Goal: Information Seeking & Learning: Learn about a topic

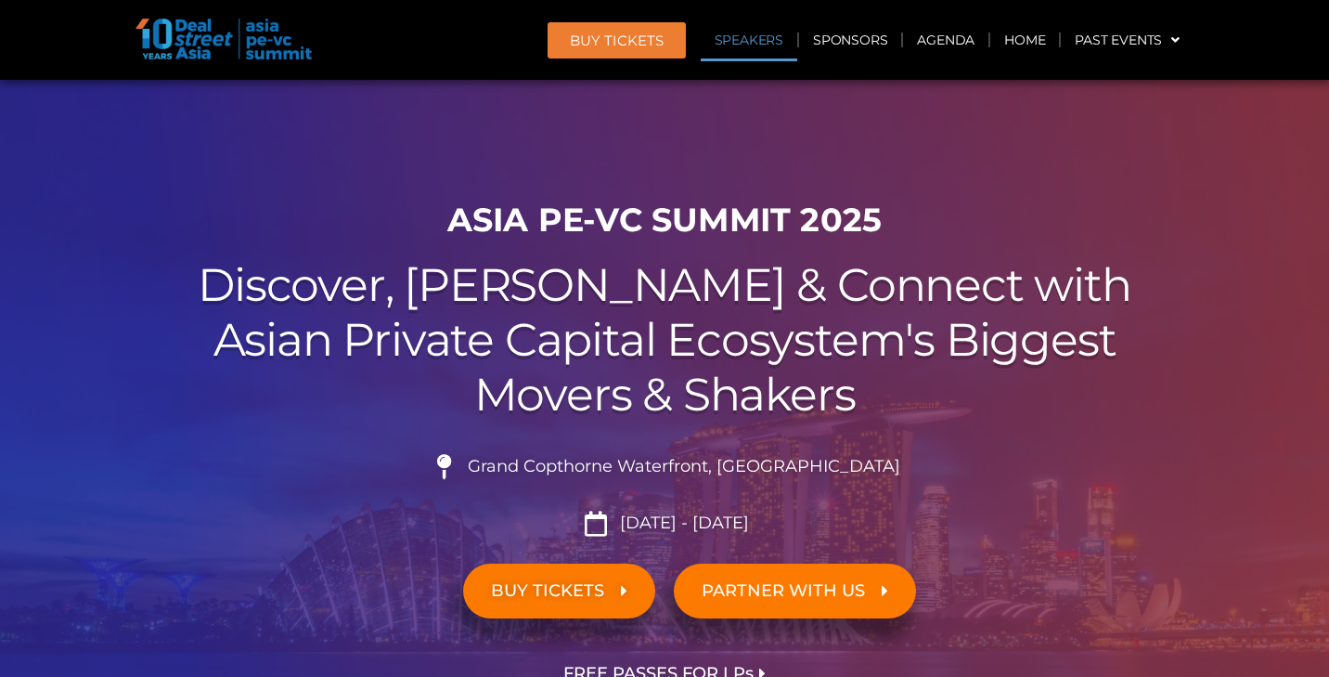
click at [958, 42] on link "Agenda" at bounding box center [945, 40] width 85 height 43
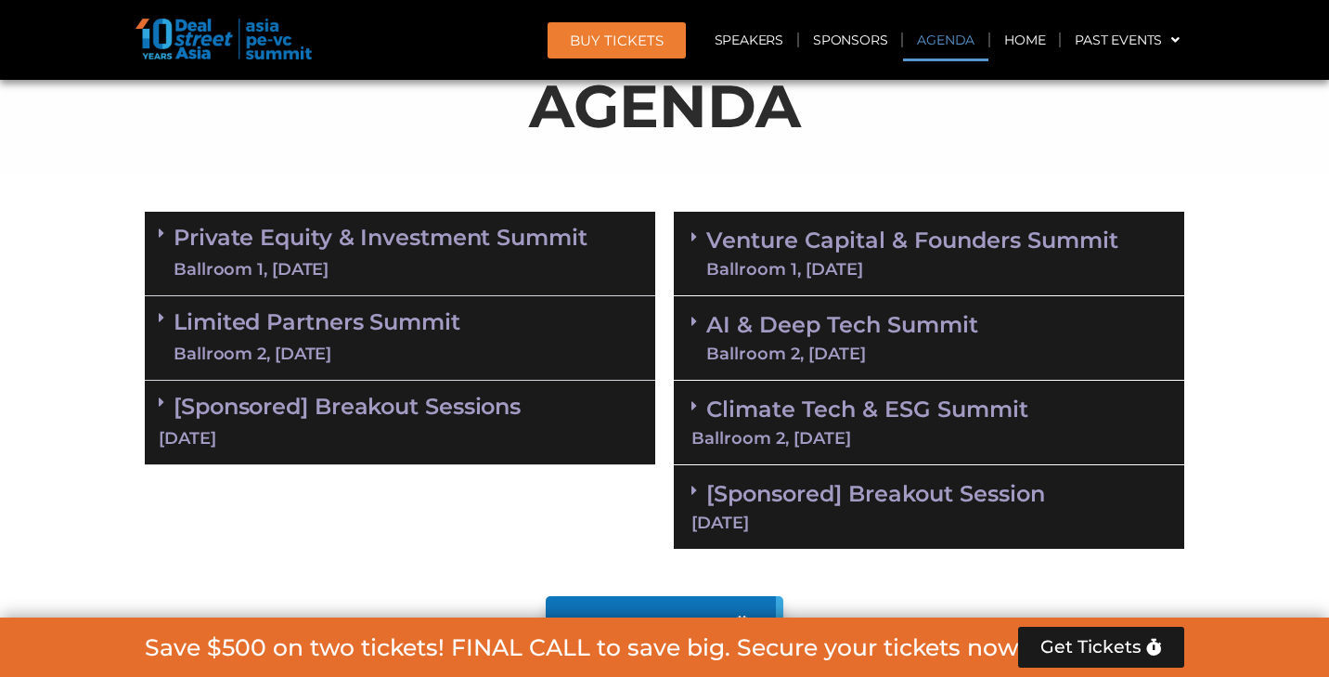
scroll to position [968, 0]
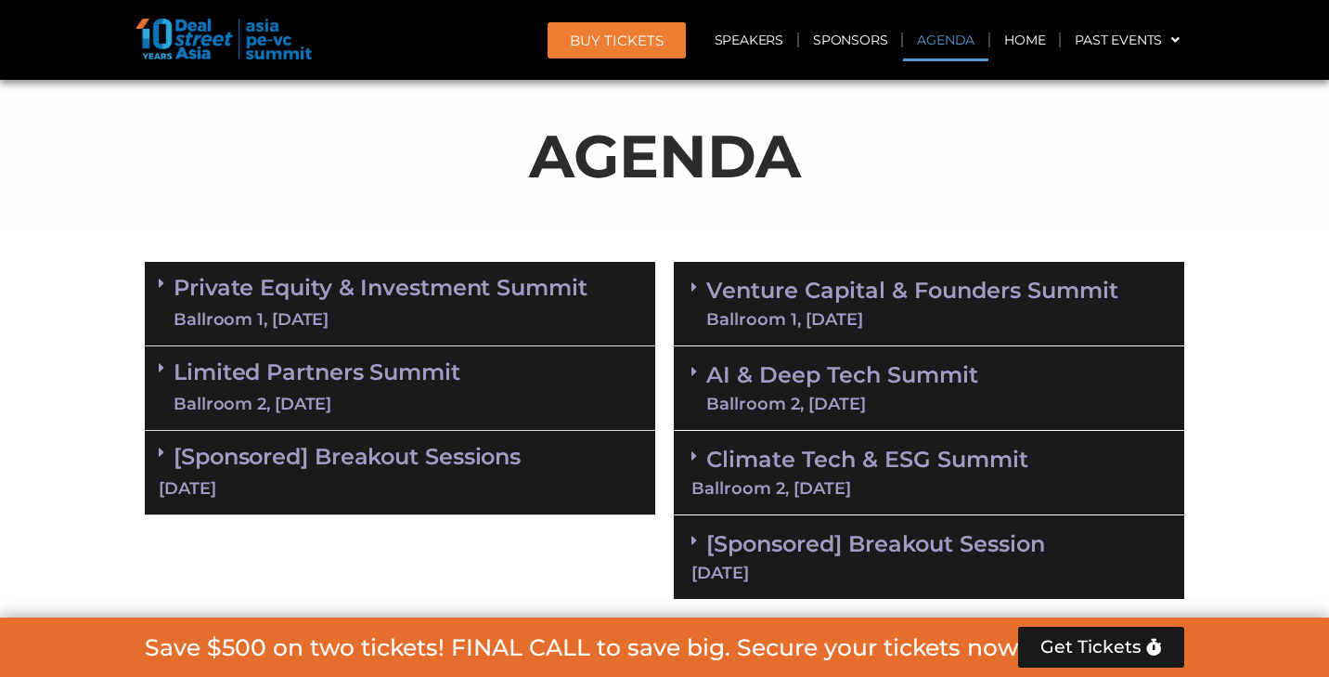
click at [879, 391] on link "AI & Deep Tech Summit Ballroom 2, 11 Sept" at bounding box center [842, 388] width 272 height 48
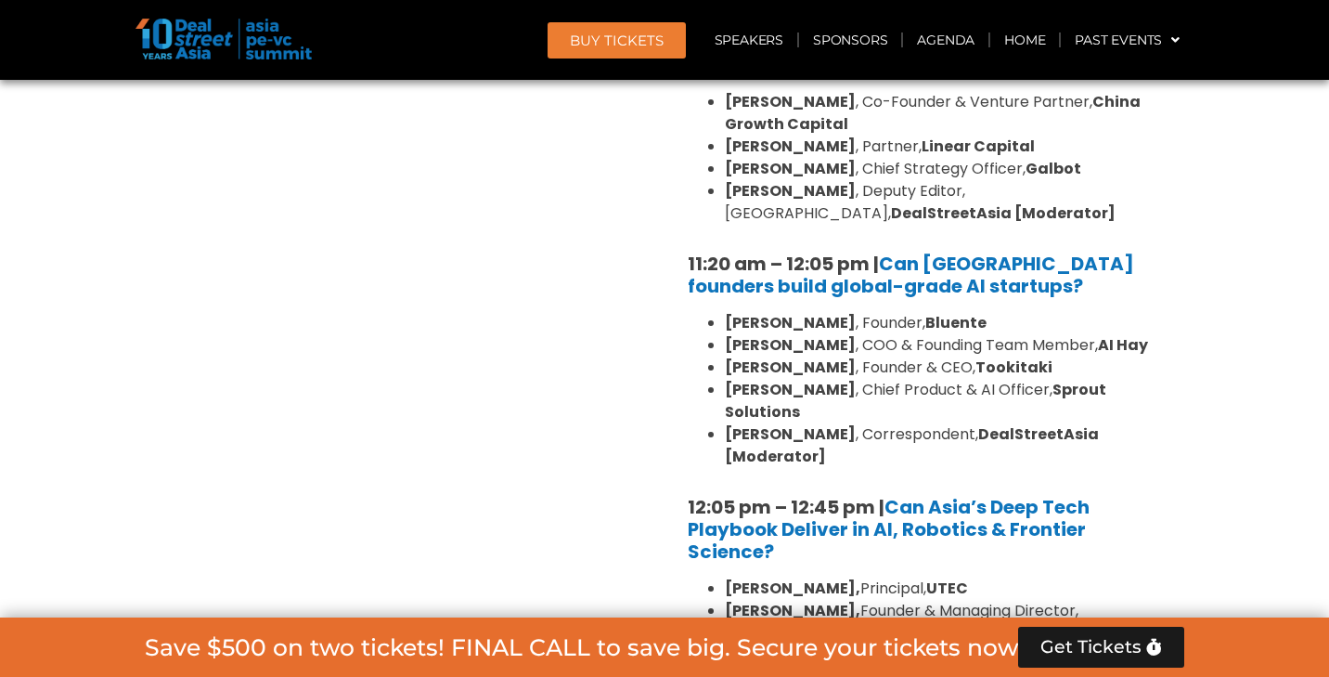
scroll to position [1516, 0]
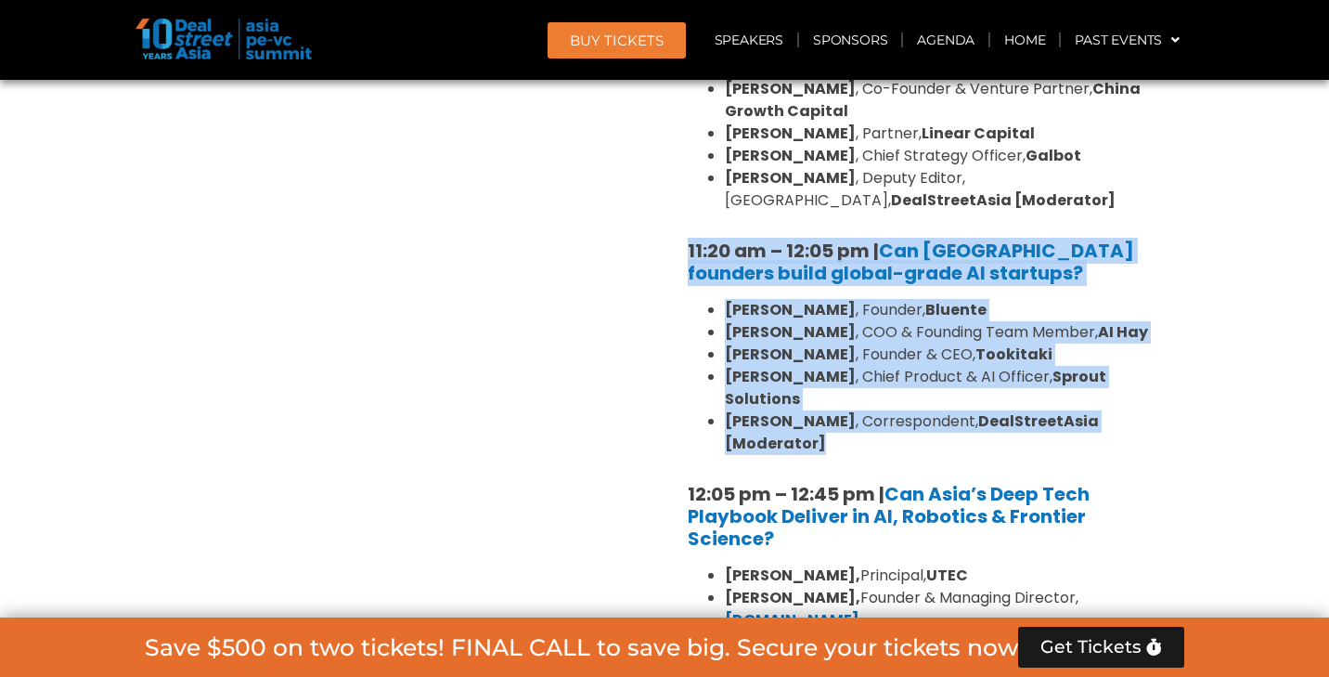
drag, startPoint x: 679, startPoint y: 234, endPoint x: 837, endPoint y: 432, distance: 253.5
click at [837, 432] on div "10:30 am – 10:35 am | Welcome address to AI and Deep Tech summit by Andi Haswid…" at bounding box center [929, 353] width 511 height 942
copy div "11:20 am – 12:05 pm | Can Southeast Asia founders build global-grade AI startup…"
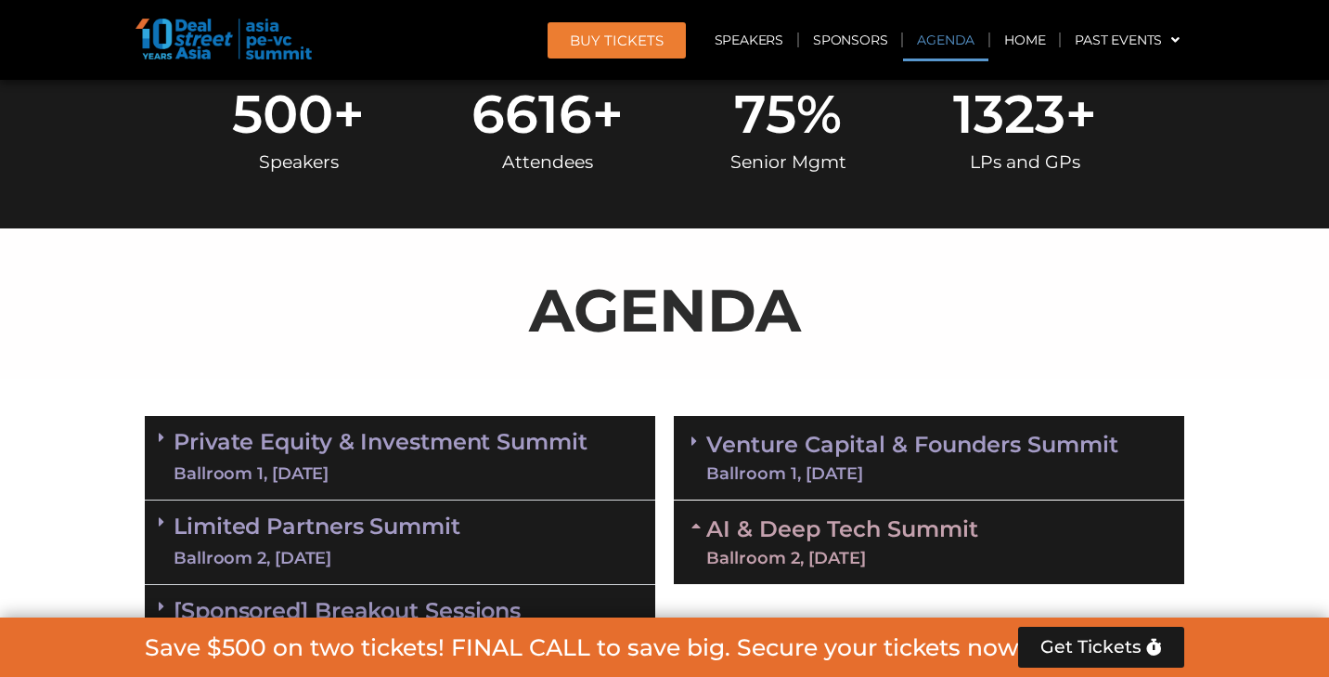
click at [962, 43] on link "Agenda" at bounding box center [945, 40] width 85 height 43
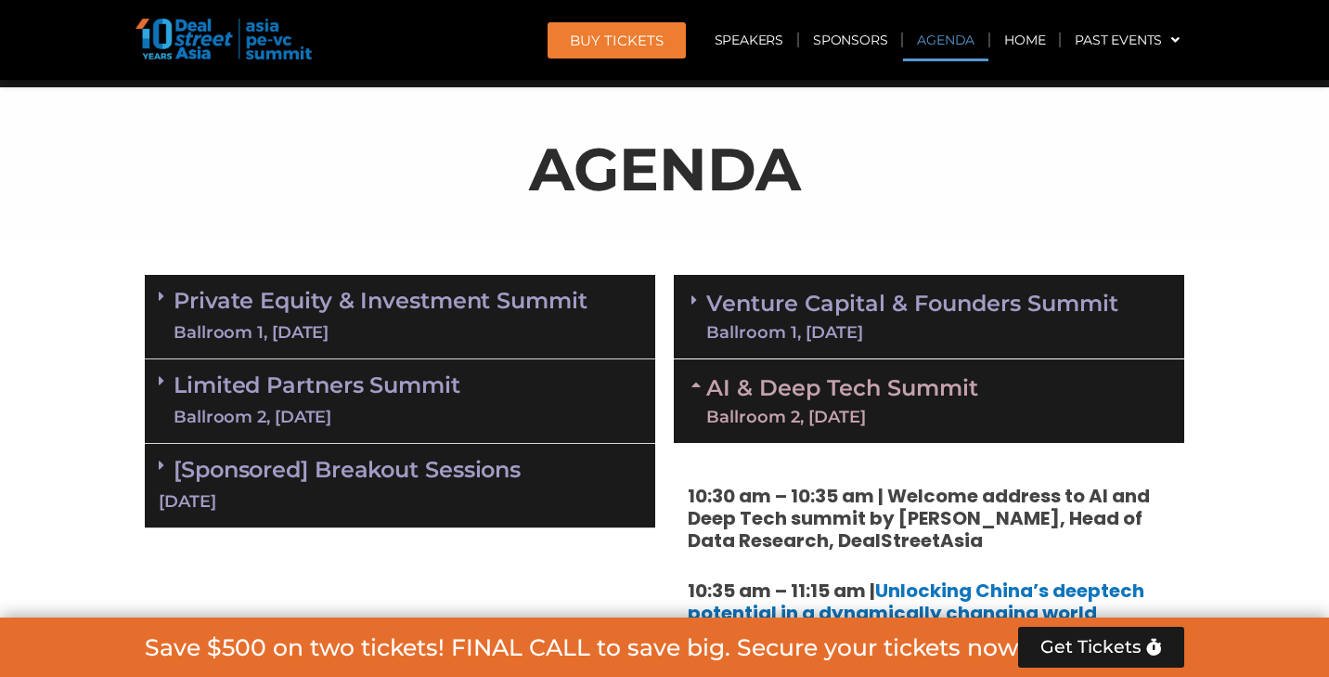
scroll to position [968, 0]
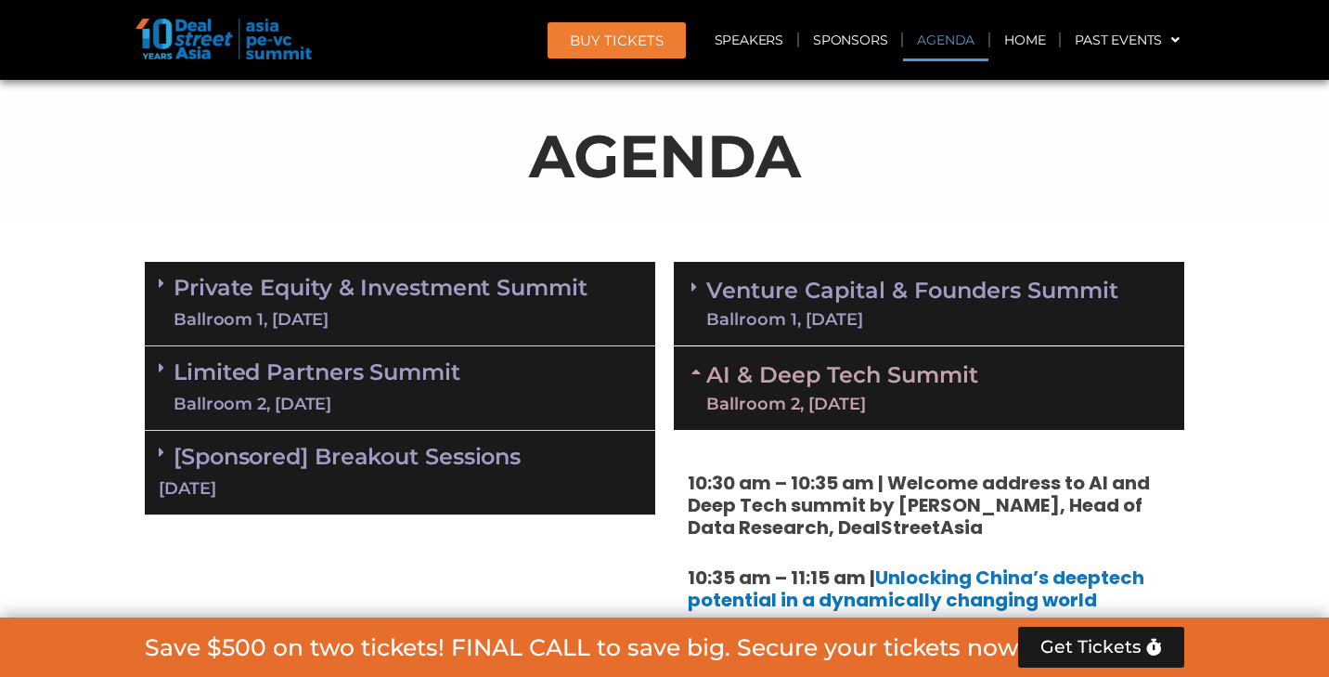
click at [861, 296] on link "Venture Capital & Founders​ Summit Ballroom 1, 11 Sept" at bounding box center [912, 303] width 412 height 48
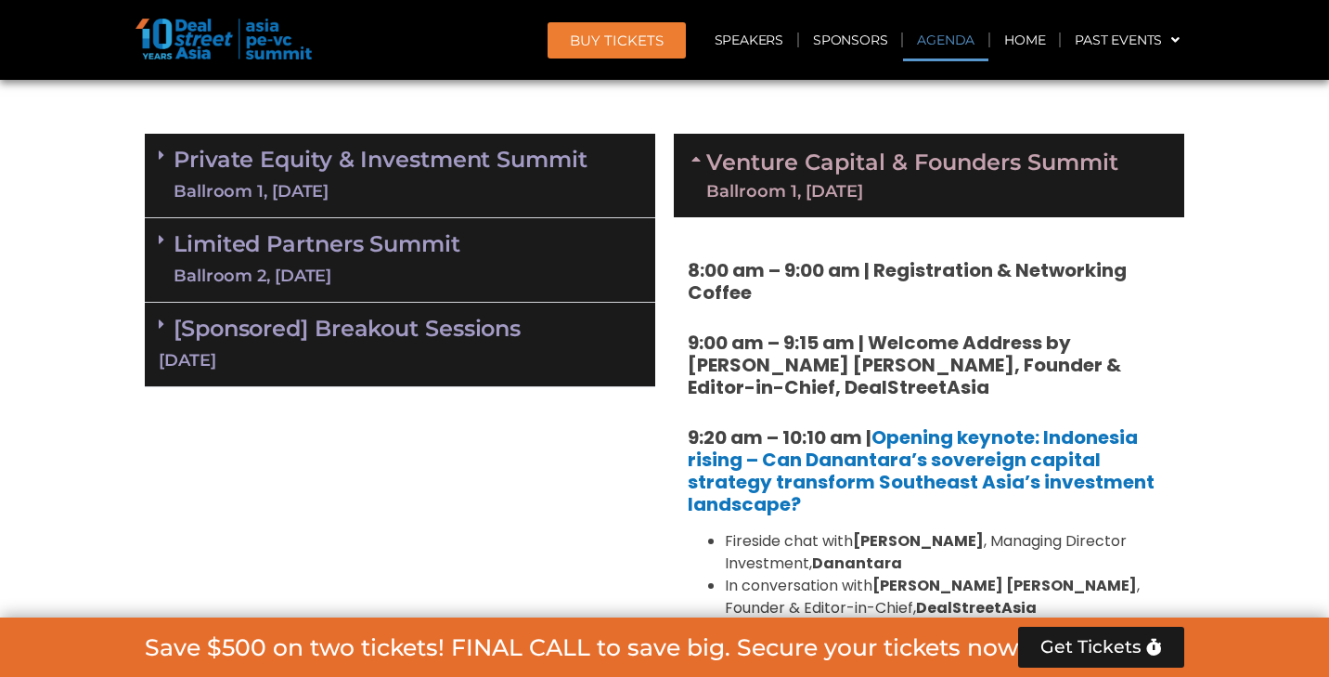
scroll to position [977, 0]
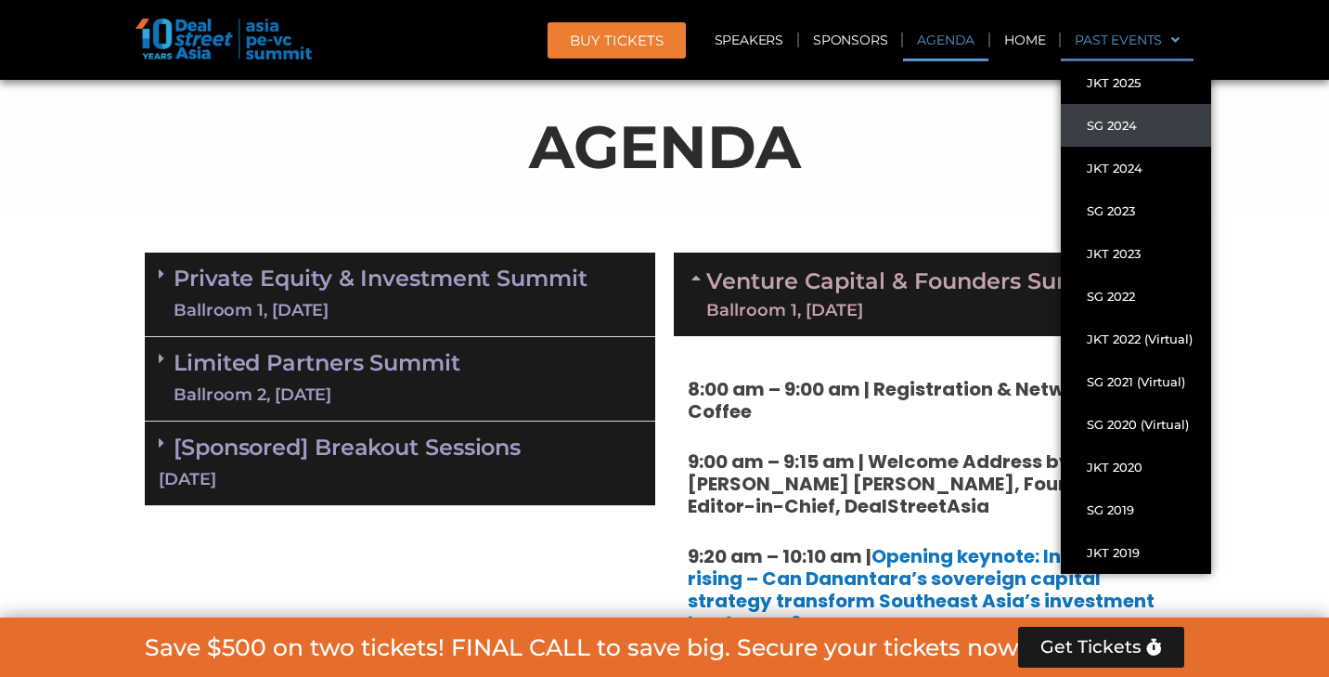
click at [1114, 127] on link "SG 2024" at bounding box center [1136, 125] width 150 height 43
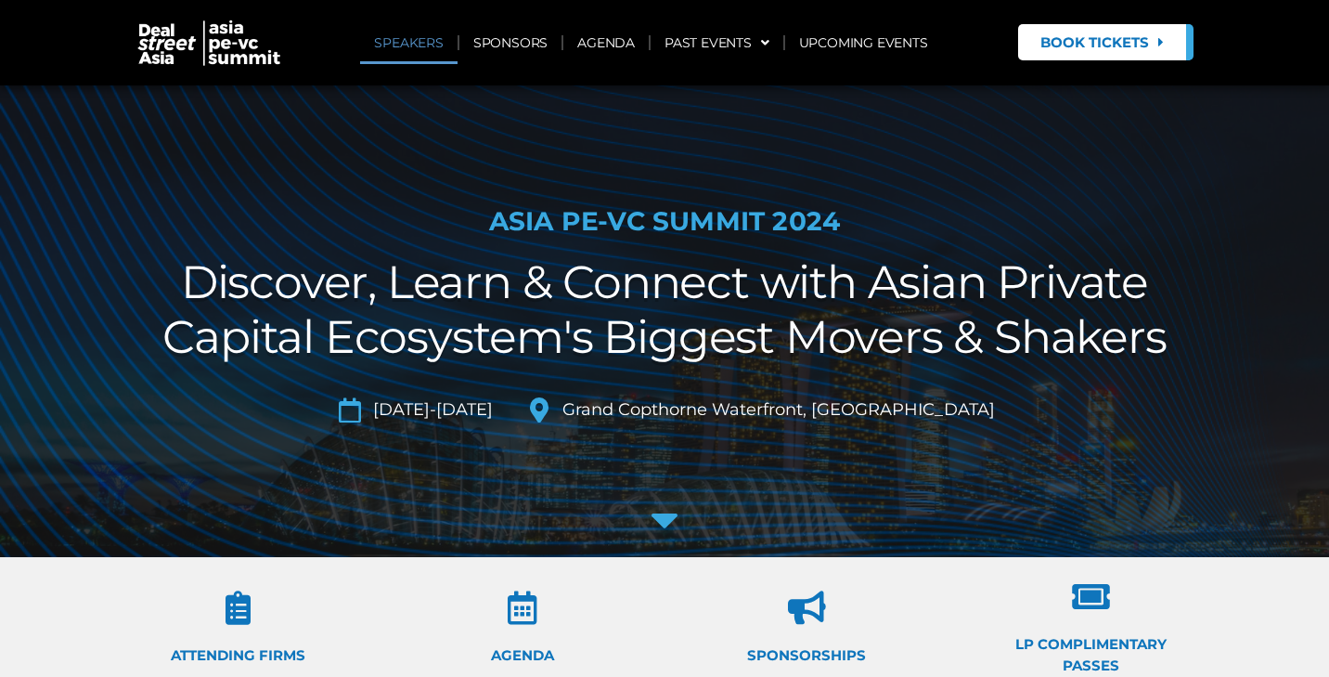
click at [417, 45] on link "SPEAKERS" at bounding box center [408, 42] width 97 height 43
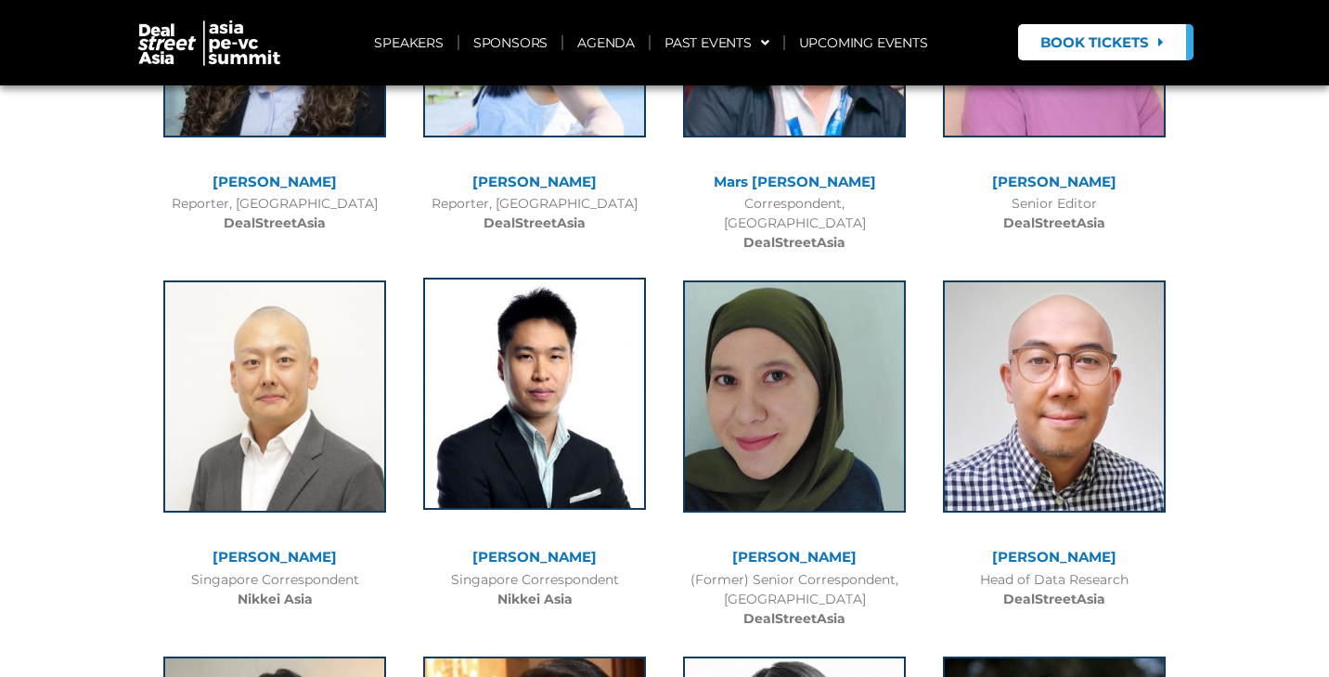
scroll to position [12963, 0]
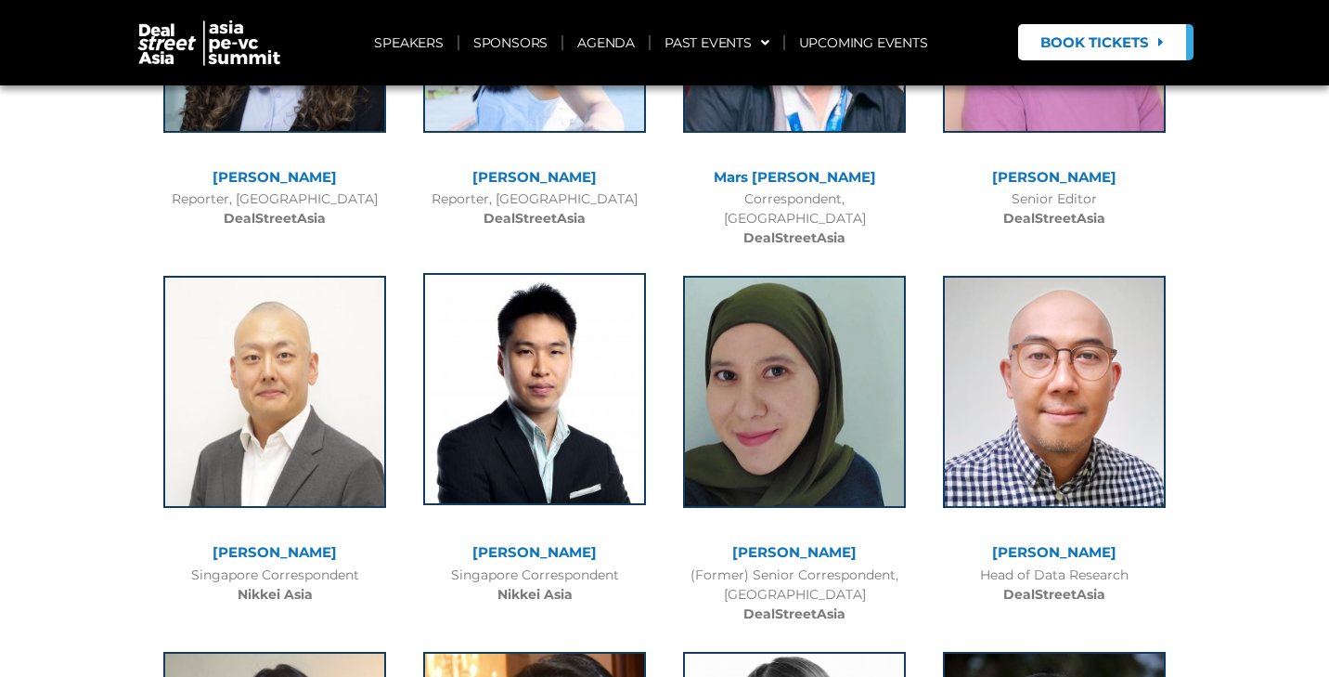
click at [528, 303] on img at bounding box center [534, 389] width 223 height 232
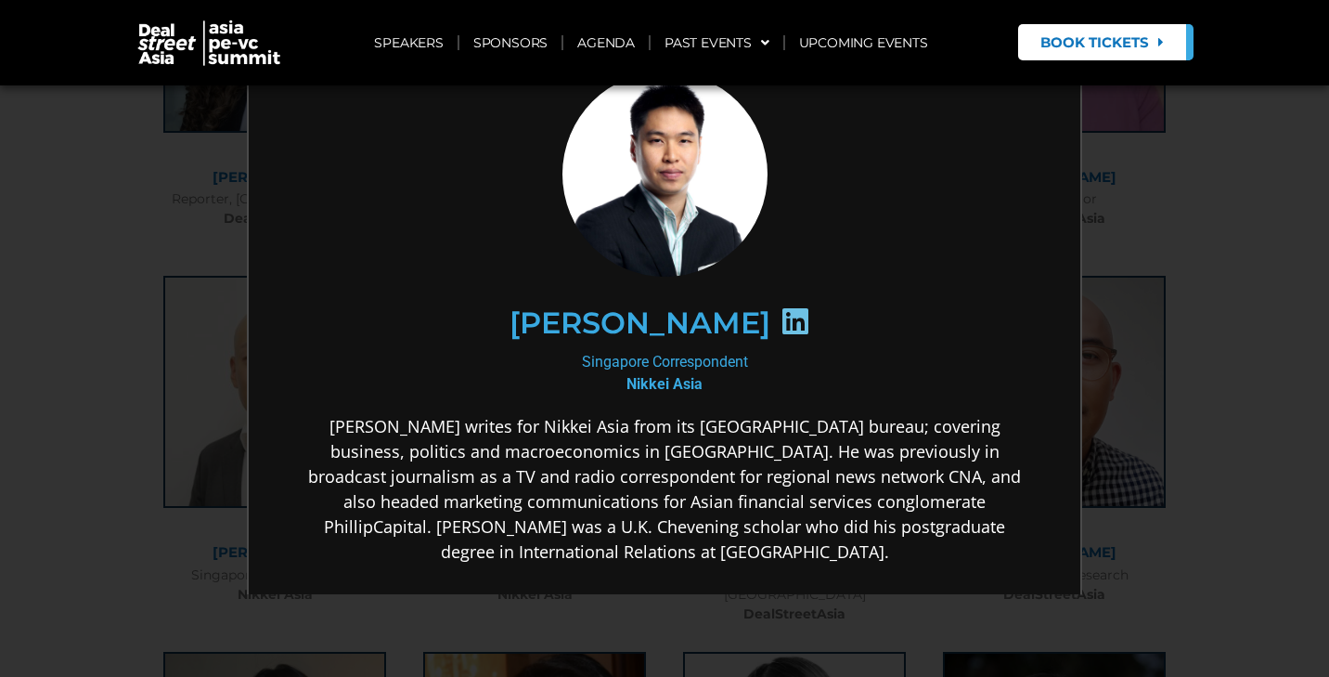
scroll to position [55, 0]
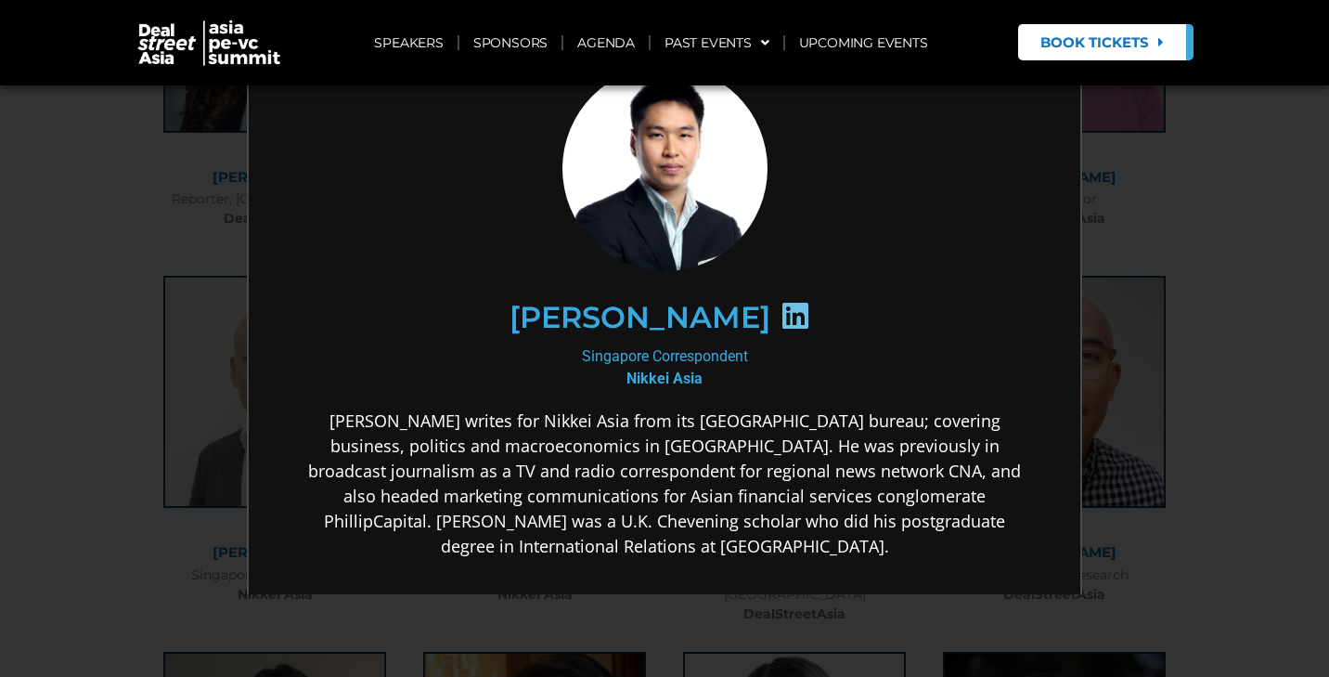
click at [526, 301] on div "Dylan Loh" at bounding box center [662, 315] width 643 height 96
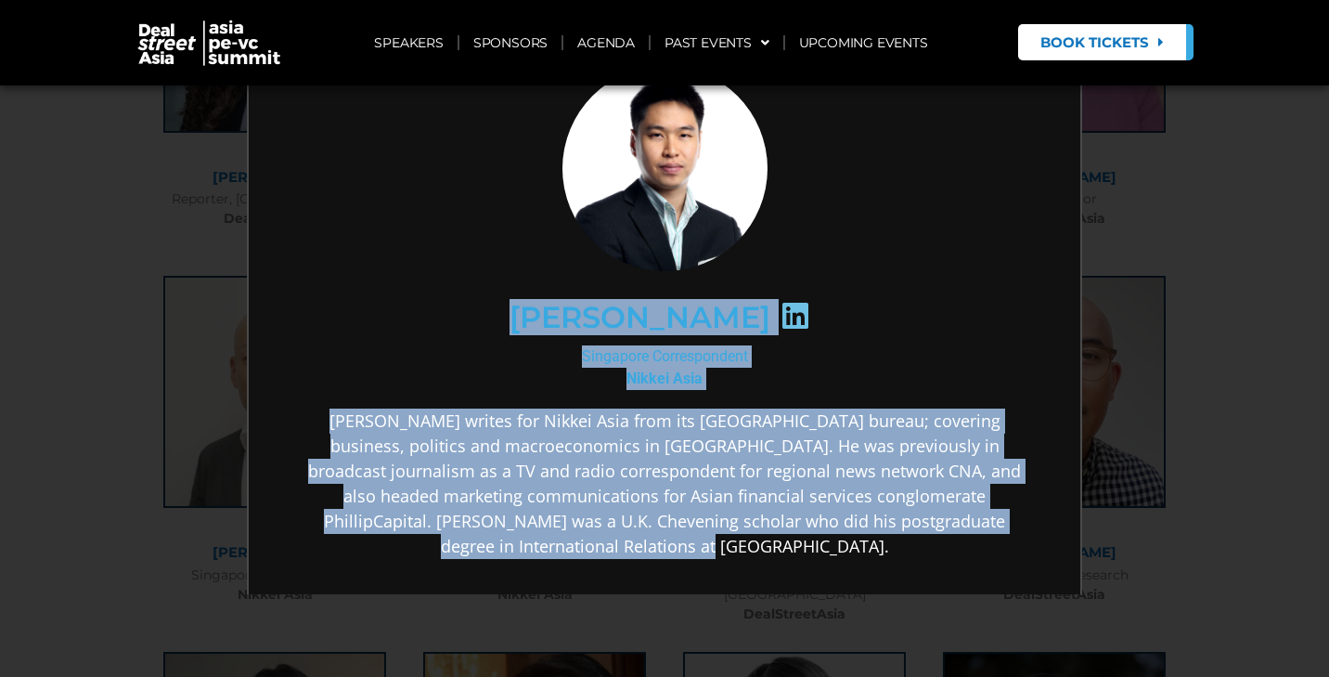
drag, startPoint x: 564, startPoint y: 311, endPoint x: 763, endPoint y: 542, distance: 304.8
click at [763, 543] on div "Dylan Loh Singapore Correspondent Nikkei Asia Dylan Loh writes for Nikkei Asia …" at bounding box center [662, 457] width 715 height 786
copy div "Dylan Loh Singapore Correspondent Nikkei Asia Dylan Loh writes for Nikkei Asia …"
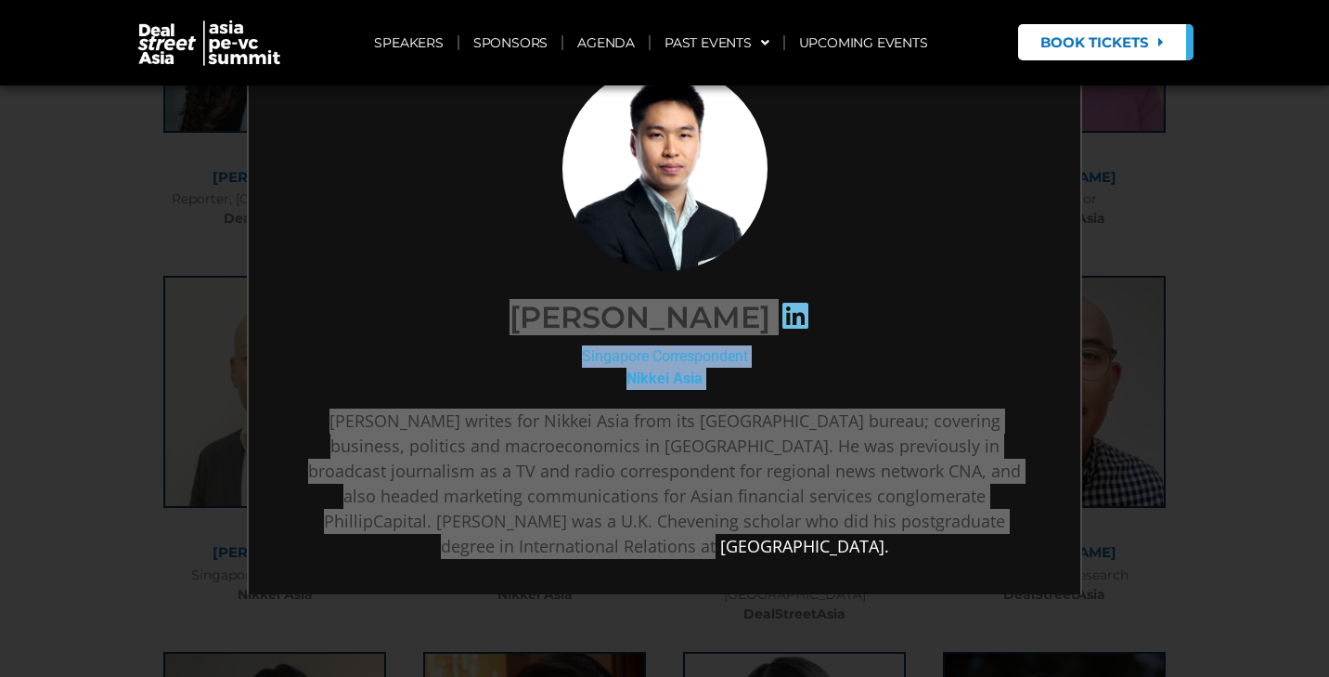
click at [1264, 265] on div "×" at bounding box center [664, 338] width 1329 height 677
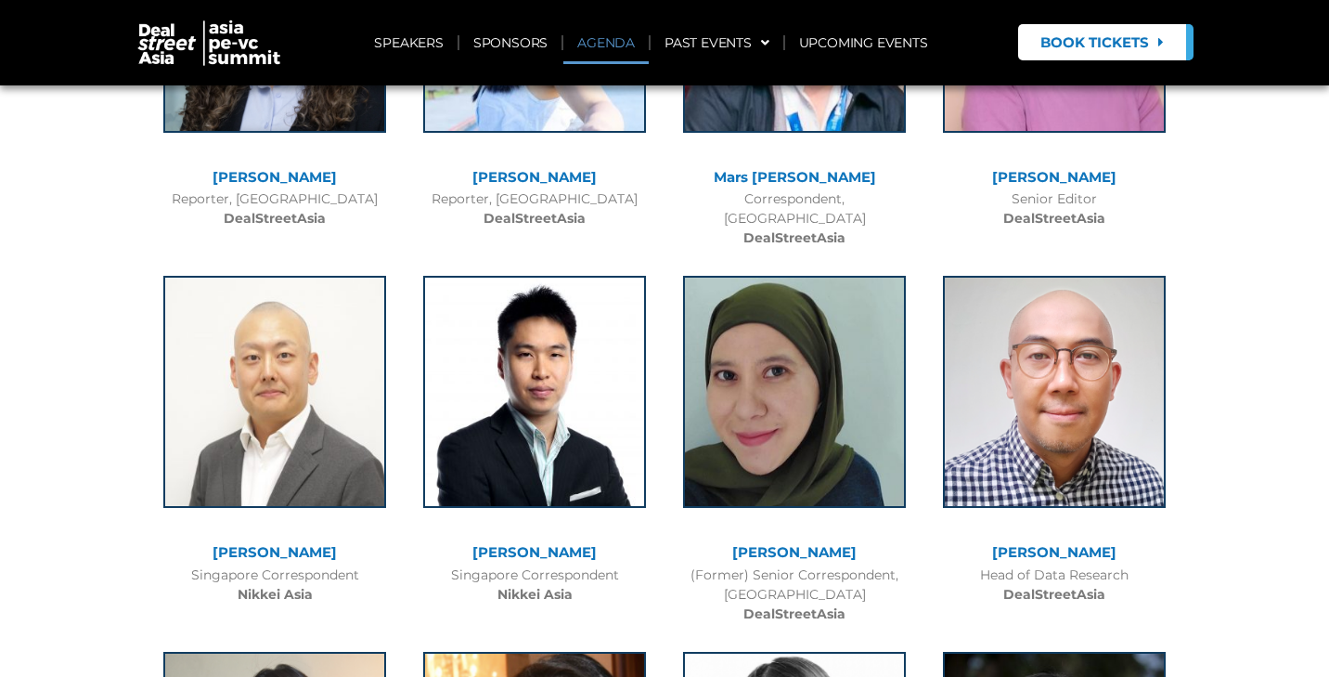
click at [605, 46] on link "AGENDA" at bounding box center [605, 42] width 85 height 43
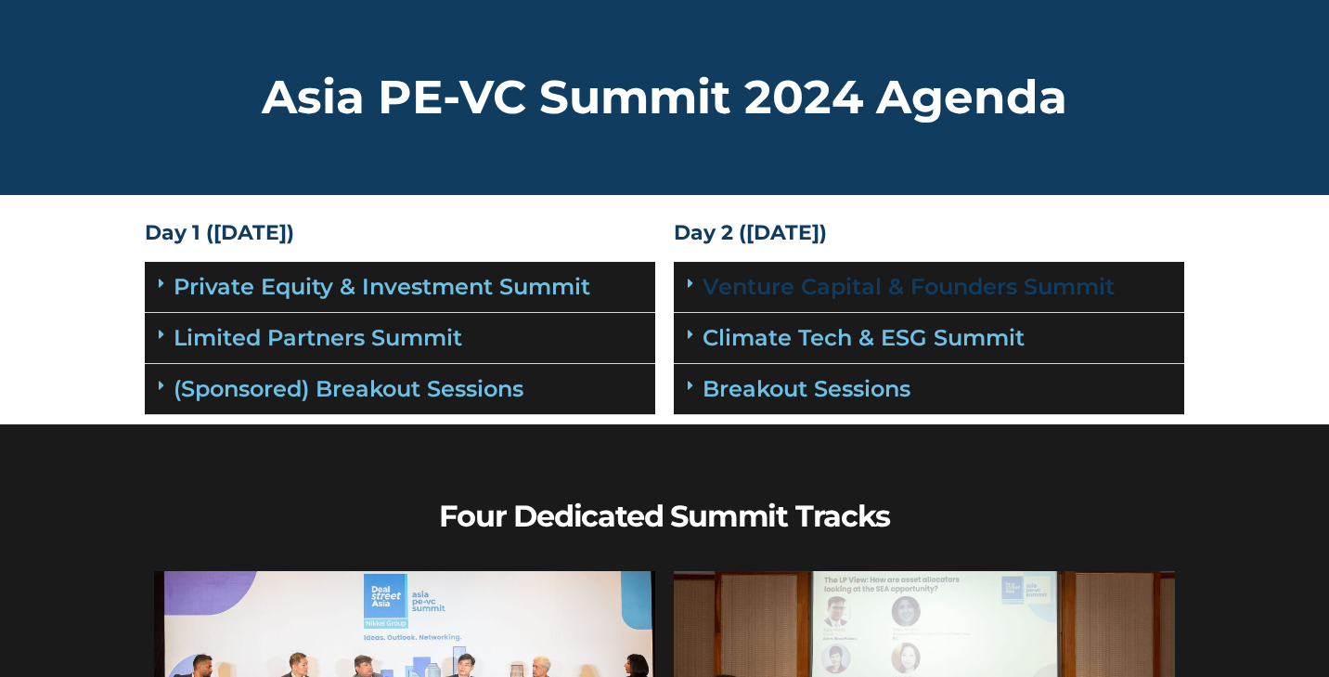
click at [783, 289] on link "Venture Capital & Founders​ Summit" at bounding box center [909, 286] width 412 height 27
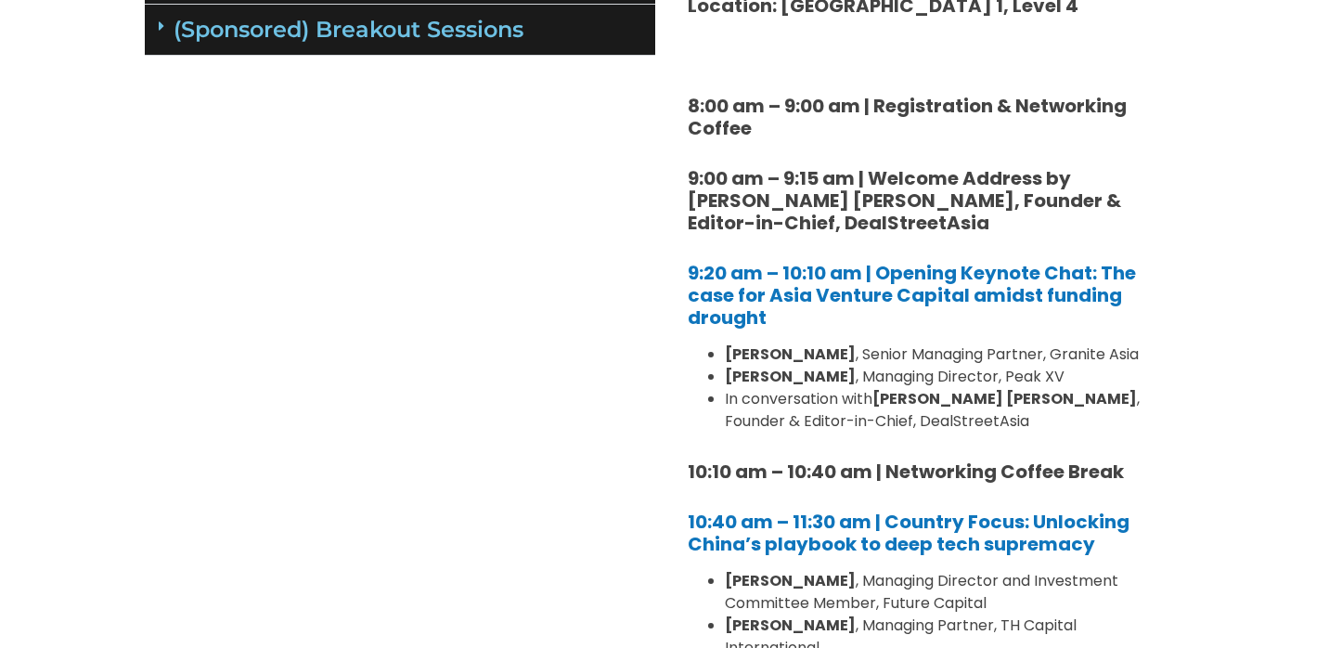
scroll to position [2089, 0]
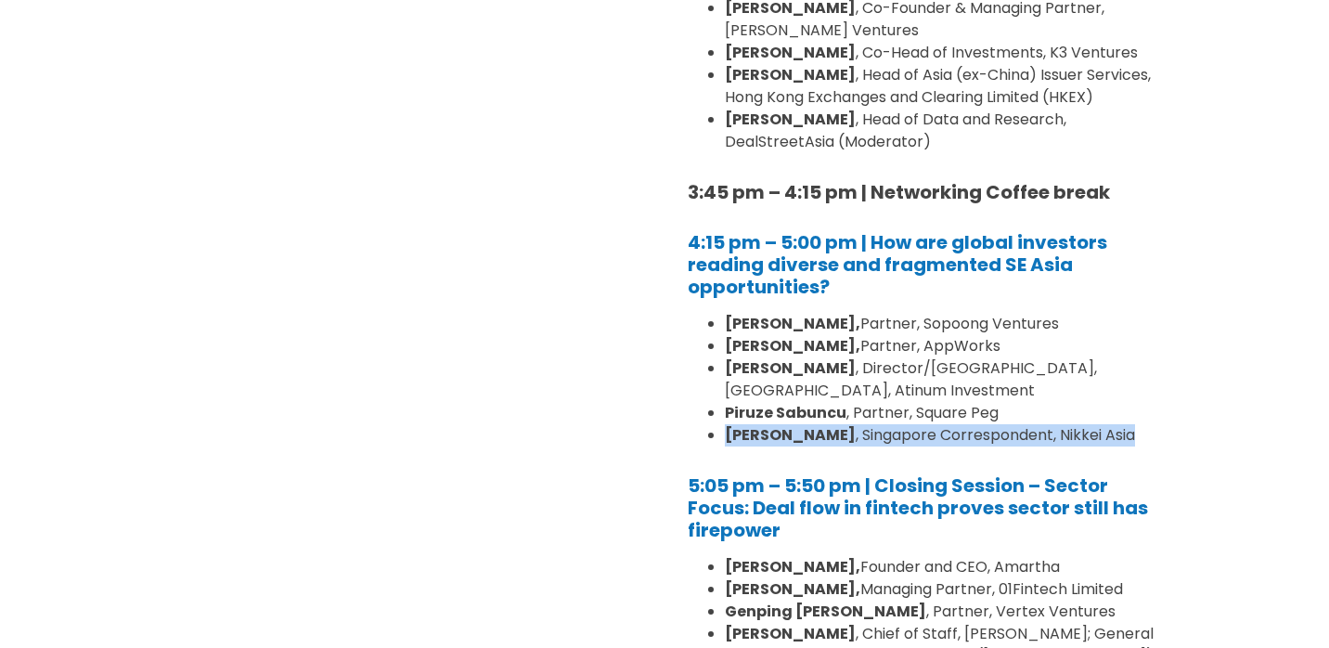
drag, startPoint x: 728, startPoint y: 321, endPoint x: 1165, endPoint y: 323, distance: 437.2
click at [1165, 424] on li "Dylan Loh , Singapore Correspondent, Nikkei Asia" at bounding box center [948, 435] width 446 height 22
copy li "Dylan Loh , Singapore Correspondent, Nikkei Asia"
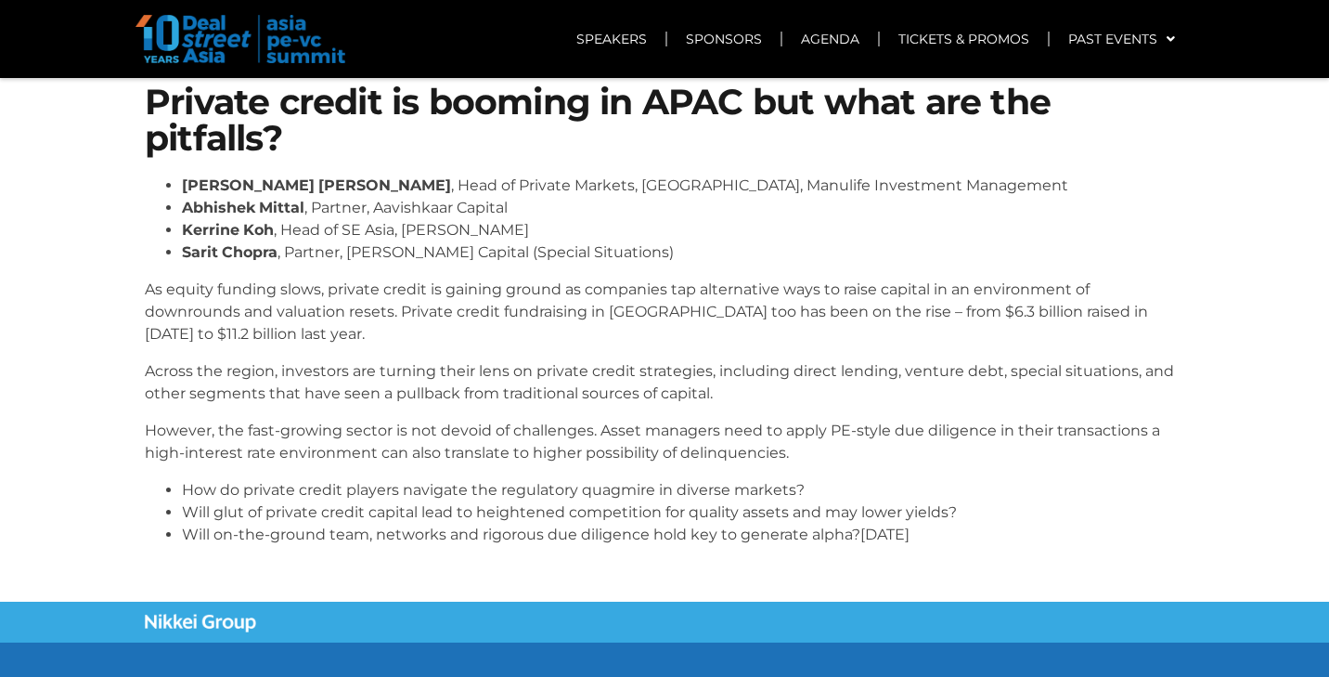
scroll to position [76, 0]
